Goal: Task Accomplishment & Management: Manage account settings

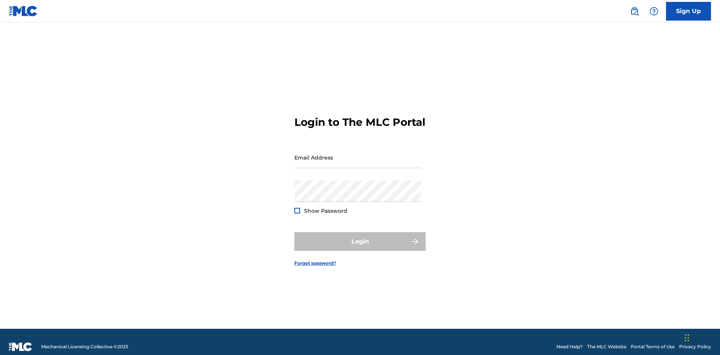
scroll to position [10, 0]
click at [358, 154] on input "Email Address" at bounding box center [357, 157] width 127 height 21
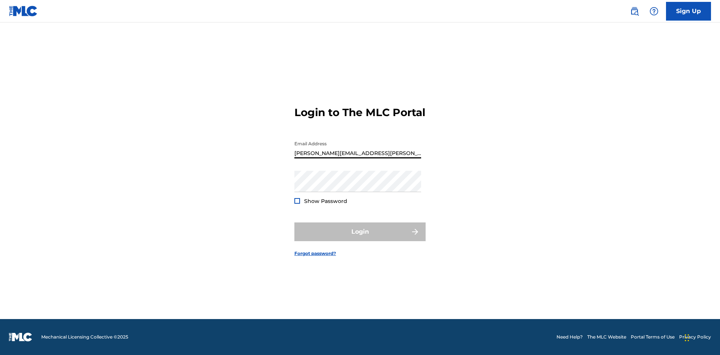
type input "[PERSON_NAME][EMAIL_ADDRESS][PERSON_NAME][DOMAIN_NAME]"
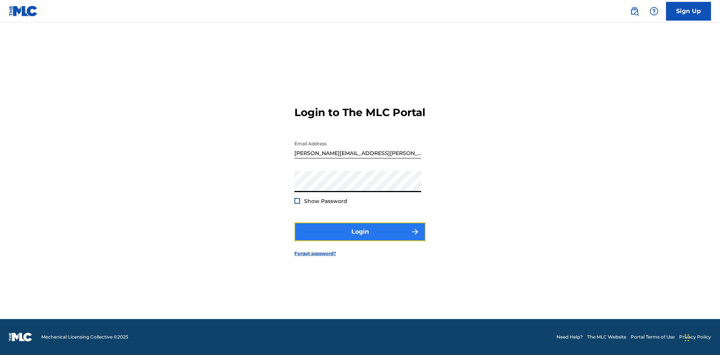
click at [360, 238] on button "Login" at bounding box center [359, 232] width 131 height 19
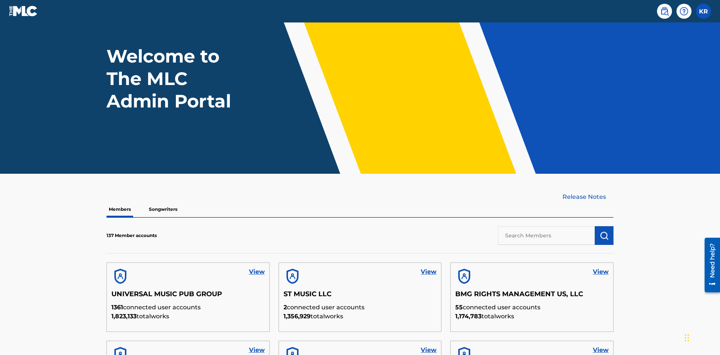
click at [546, 226] on input "text" at bounding box center [546, 235] width 97 height 19
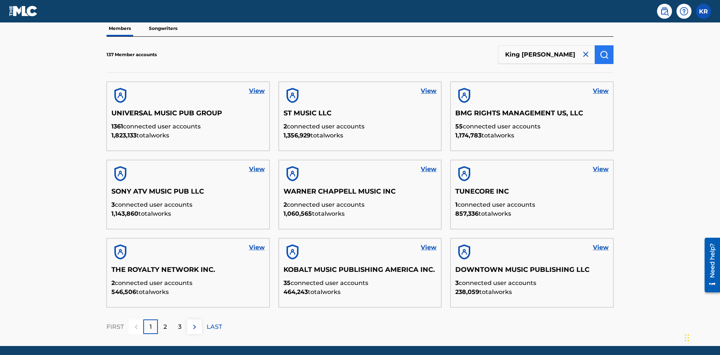
type input "King [PERSON_NAME]"
click at [604, 50] on img "submit" at bounding box center [603, 54] width 9 height 9
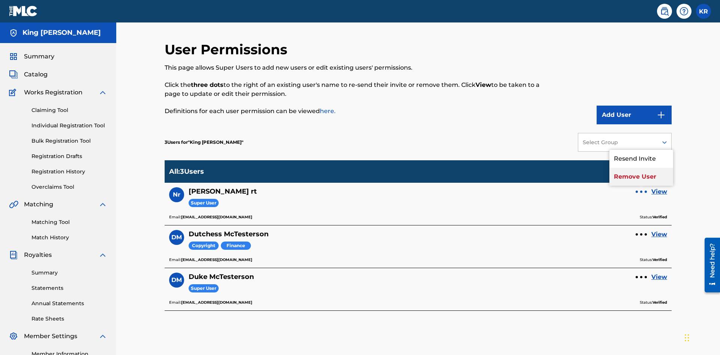
click at [641, 168] on p "Remove User" at bounding box center [641, 177] width 64 height 18
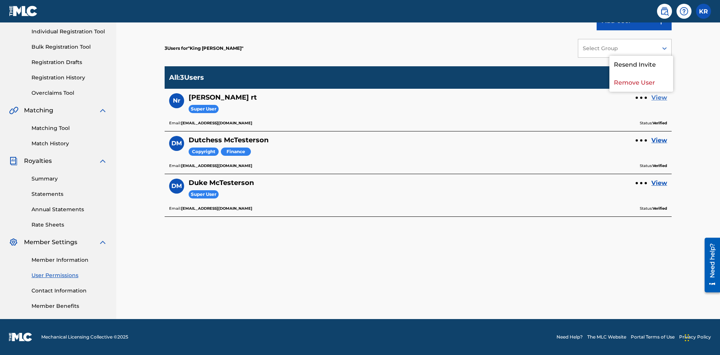
click at [659, 98] on link "View" at bounding box center [659, 97] width 16 height 9
